Goal: Task Accomplishment & Management: Manage account settings

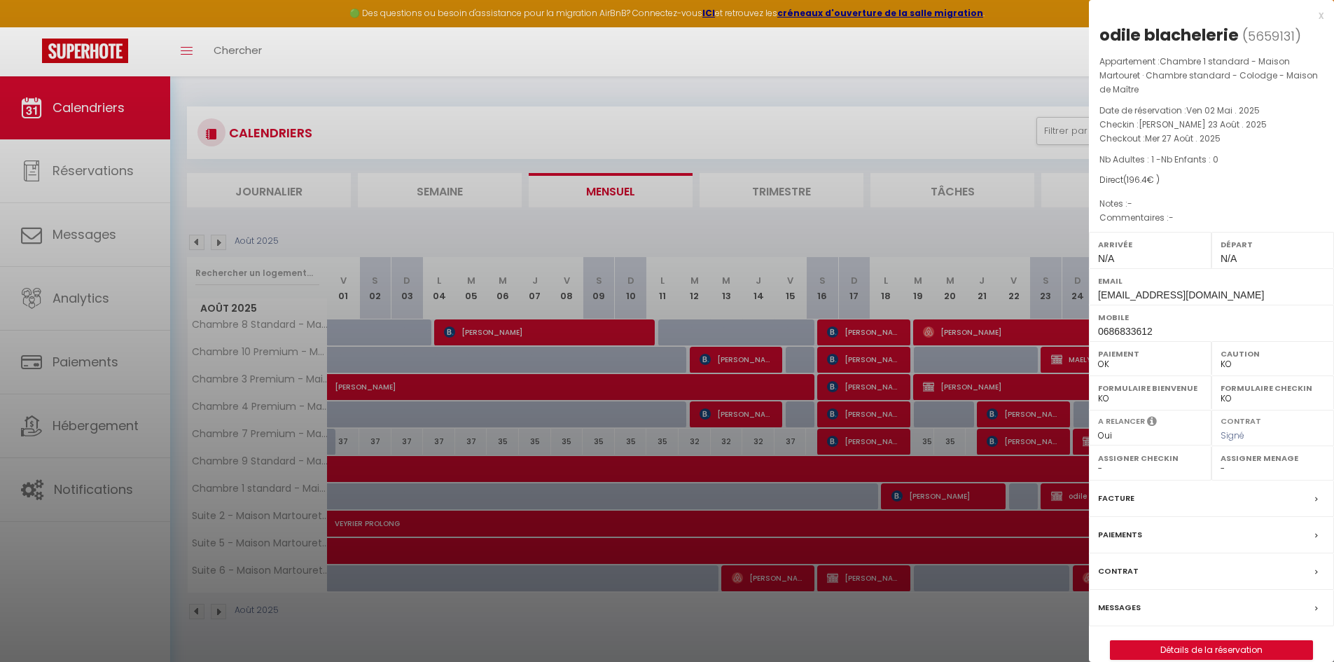
select select "KO"
select select "0"
click at [661, 78] on div at bounding box center [667, 331] width 1334 height 662
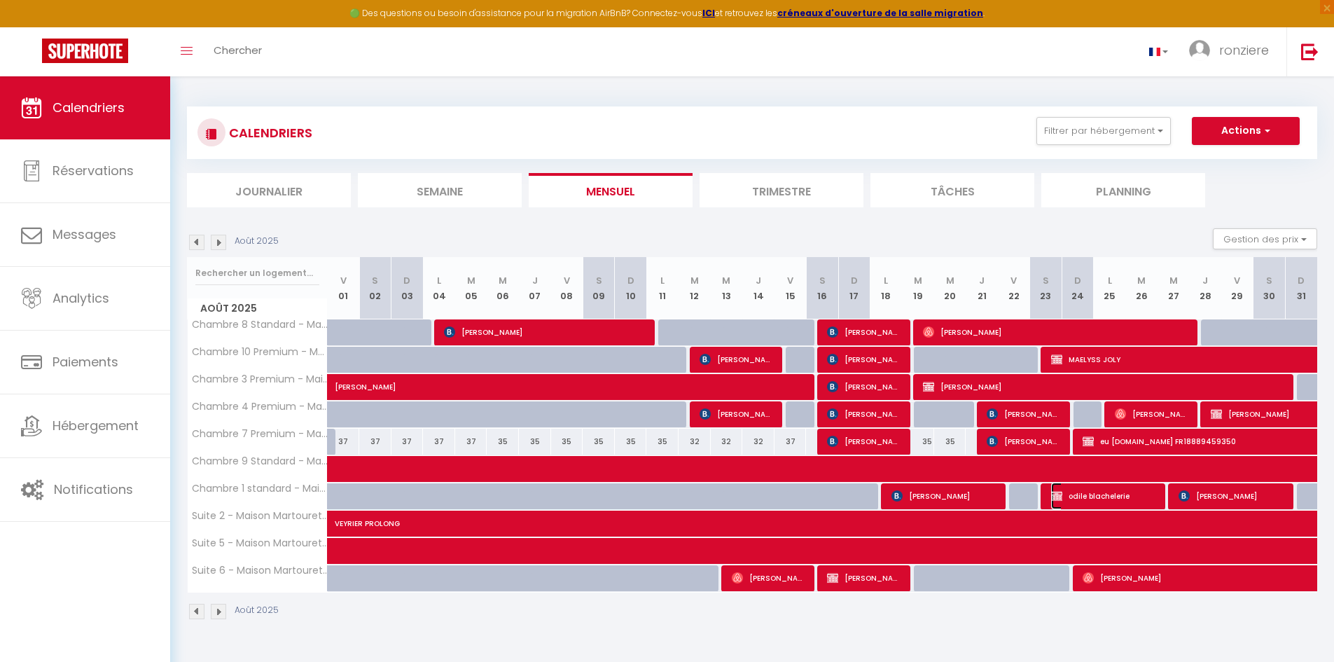
click at [1105, 492] on span "odile blachelerie" at bounding box center [1104, 495] width 107 height 27
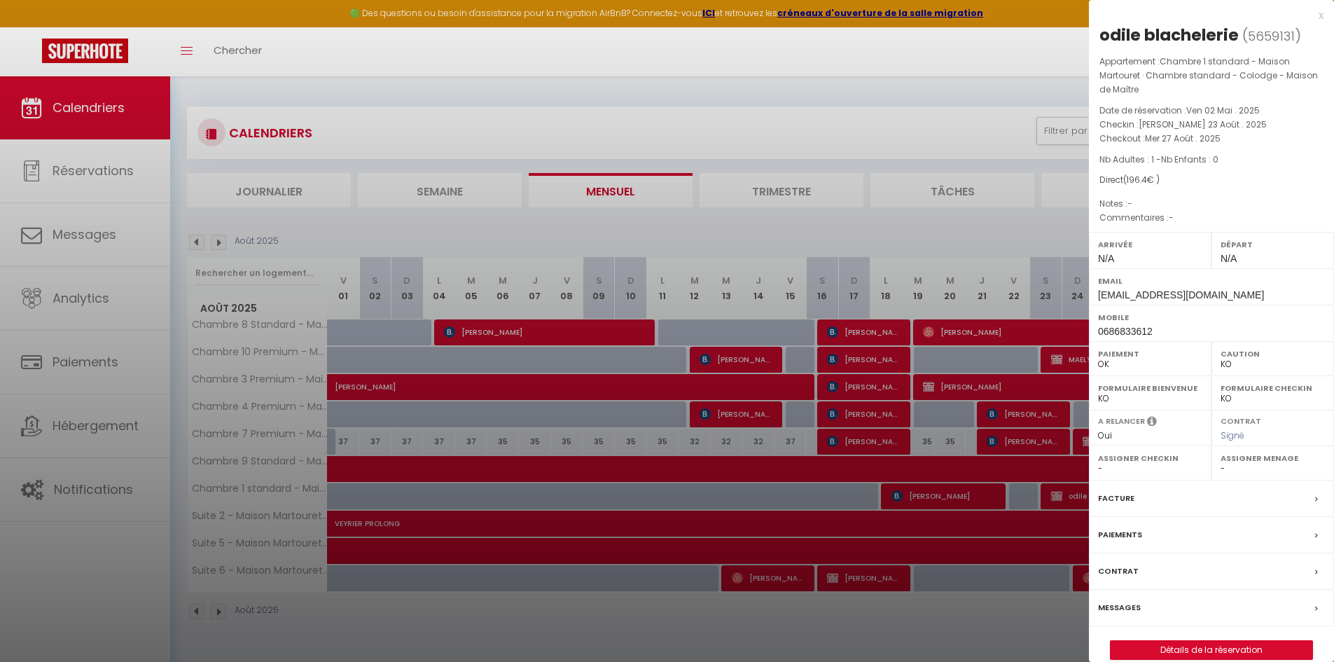
click at [994, 610] on div at bounding box center [667, 331] width 1334 height 662
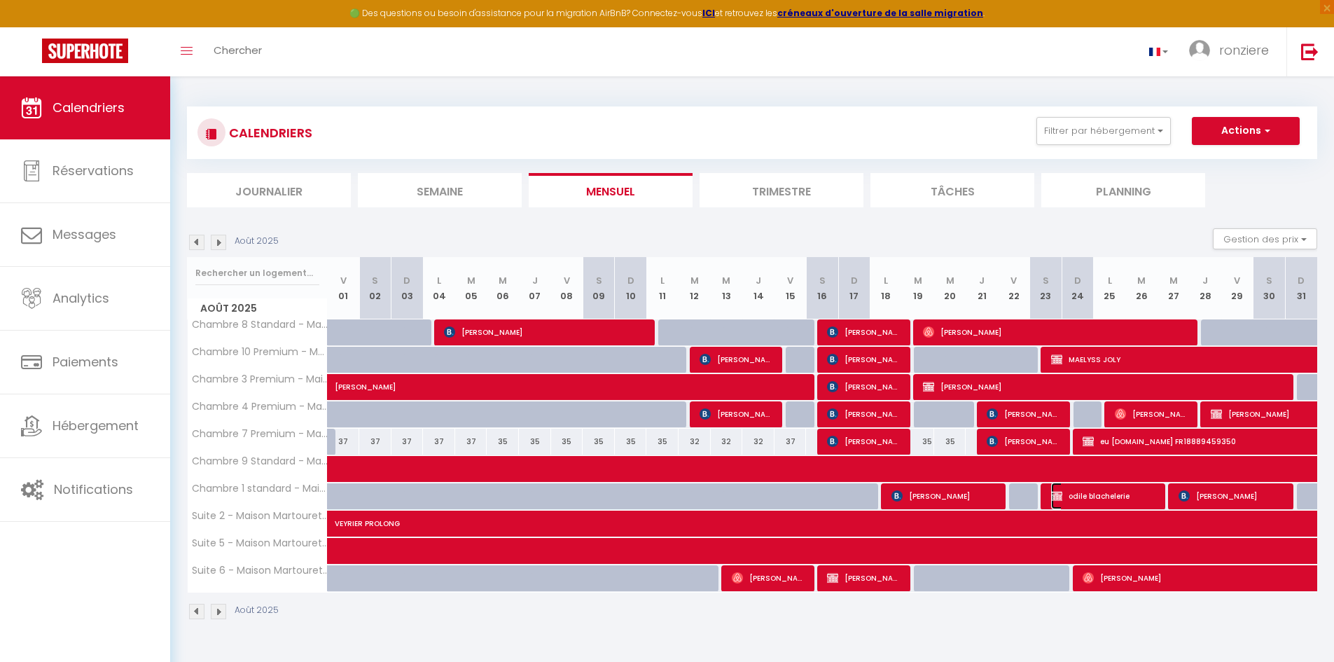
click at [1089, 493] on span "odile blachelerie" at bounding box center [1104, 495] width 107 height 27
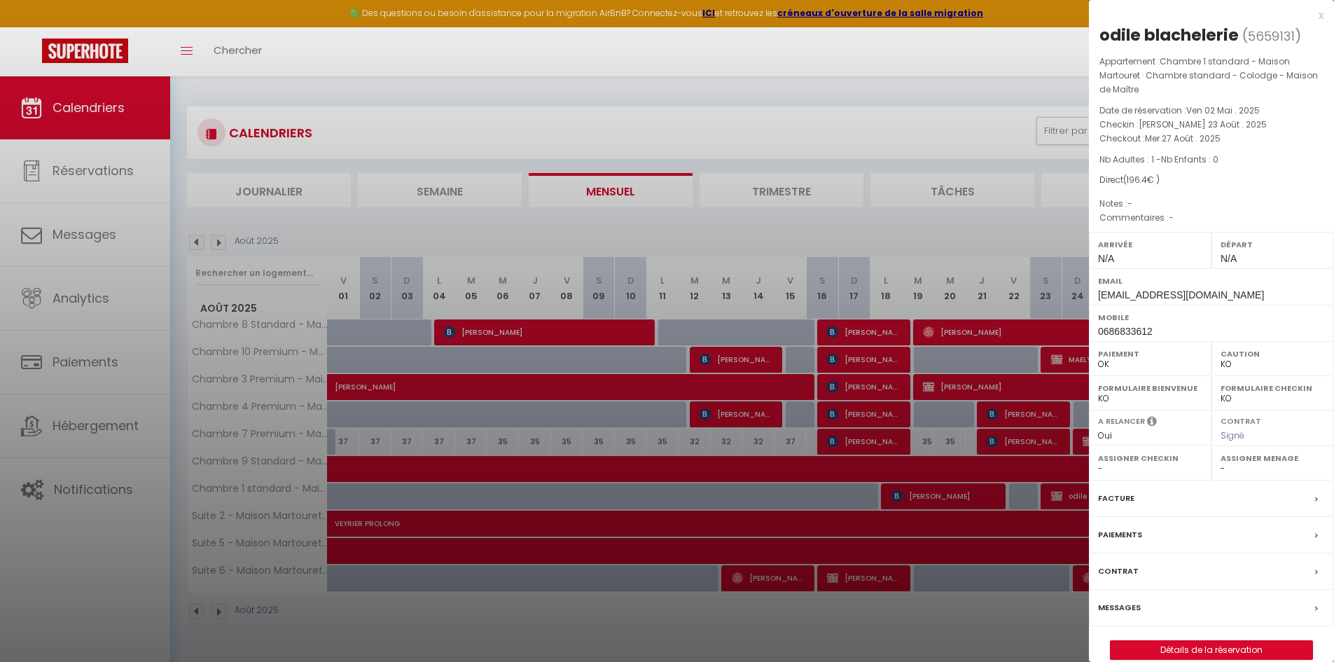
click at [967, 618] on div at bounding box center [667, 331] width 1334 height 662
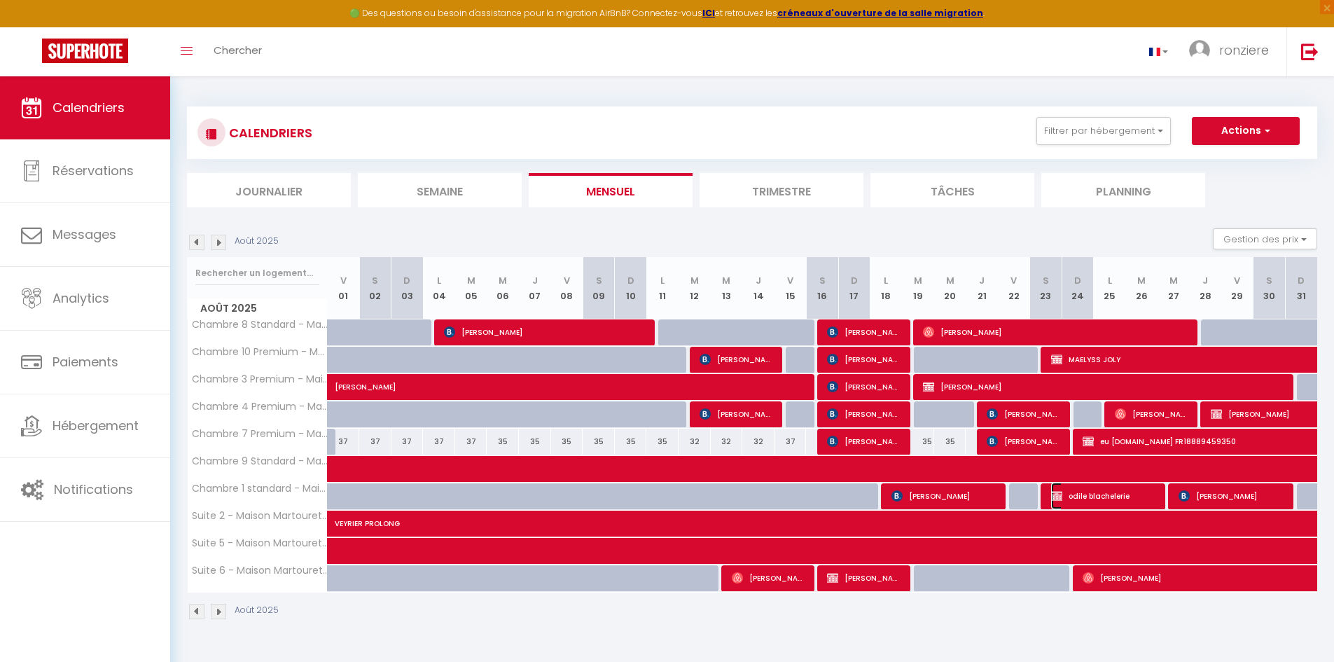
click at [1069, 497] on span "odile blachelerie" at bounding box center [1104, 495] width 107 height 27
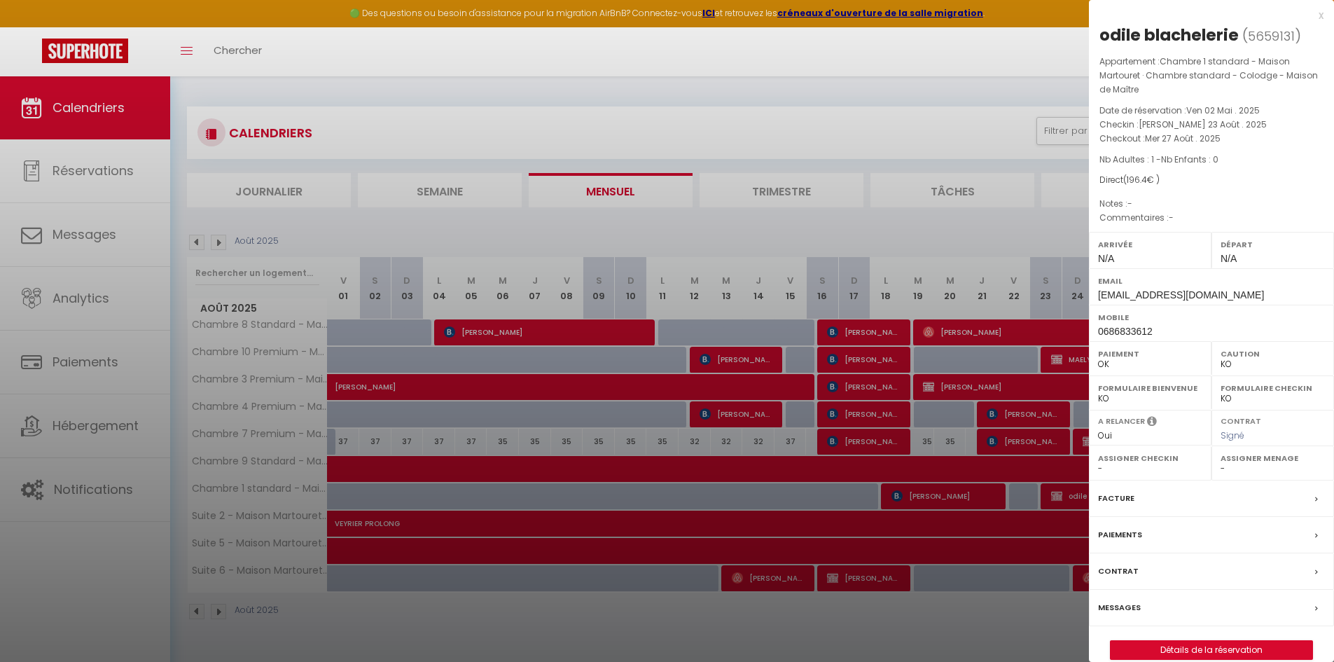
click at [460, 621] on div at bounding box center [667, 331] width 1334 height 662
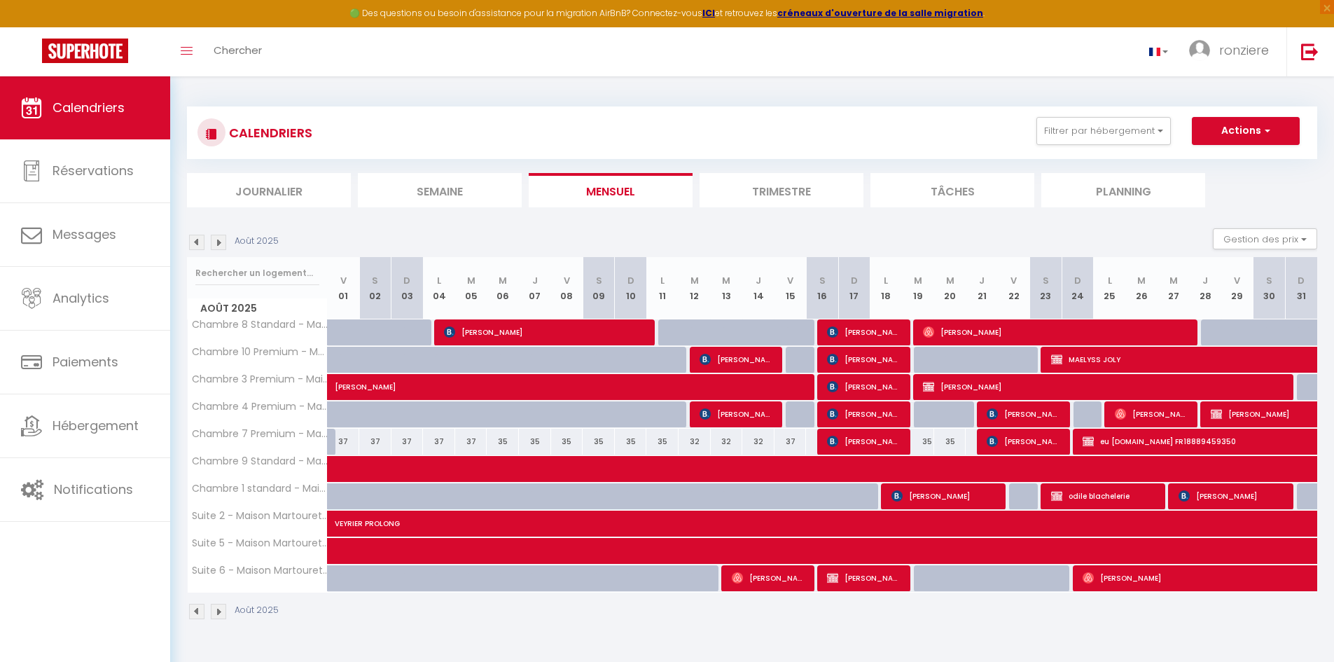
click at [220, 242] on img at bounding box center [218, 242] width 15 height 15
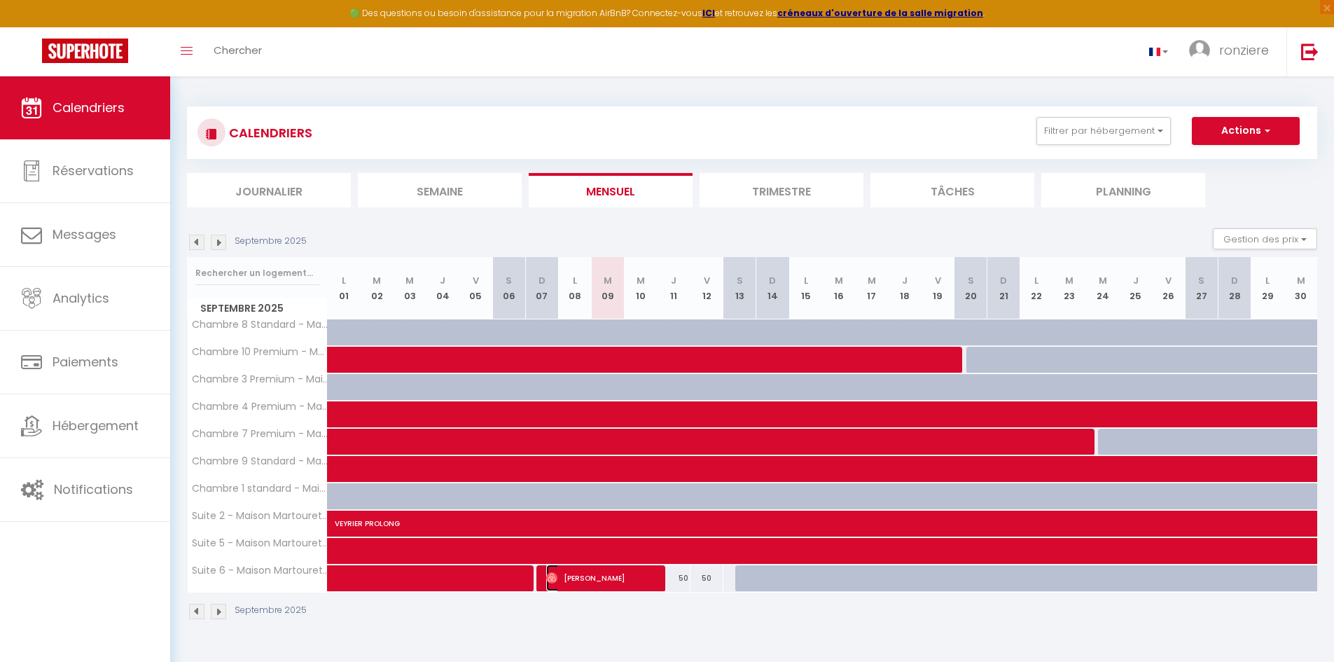
drag, startPoint x: 650, startPoint y: 571, endPoint x: 627, endPoint y: 580, distance: 24.8
click at [627, 580] on span "[PERSON_NAME]" at bounding box center [601, 577] width 110 height 27
select select "OK"
